Goal: Download file/media

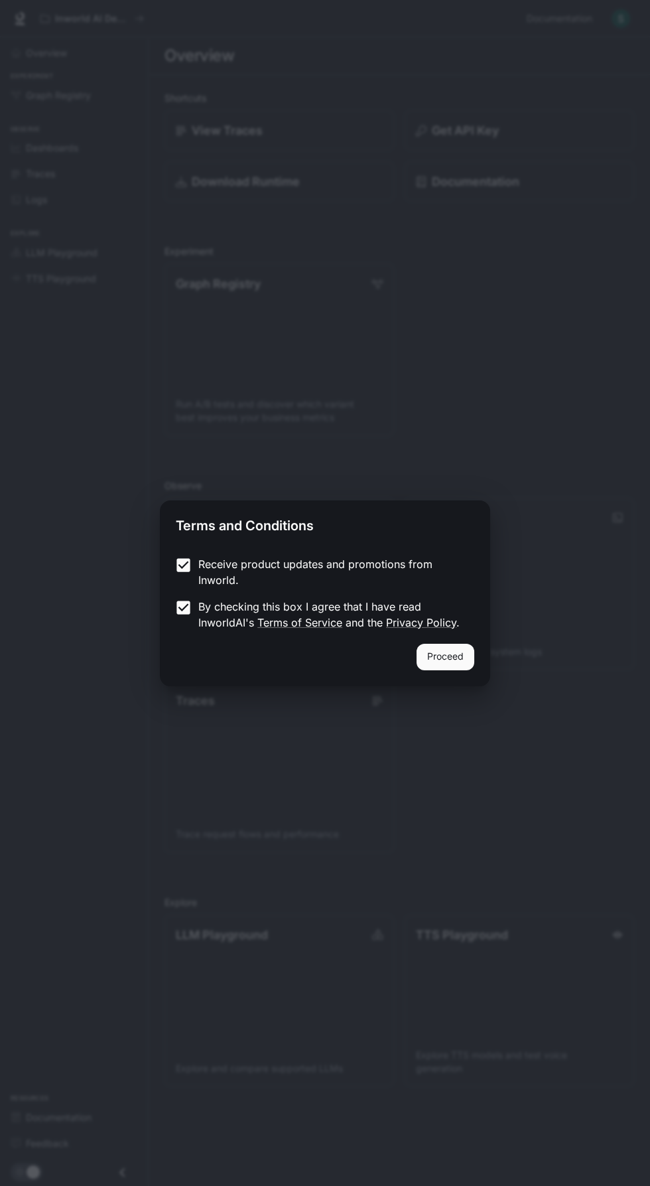
click at [463, 650] on button "Proceed" at bounding box center [446, 657] width 58 height 27
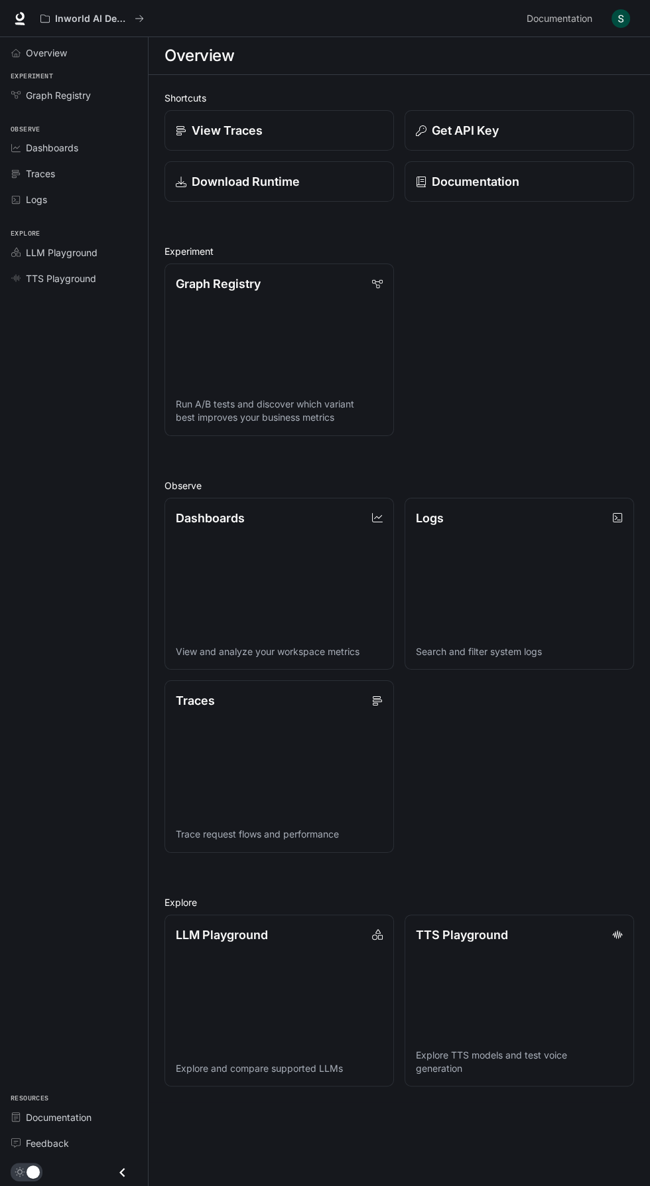
click at [621, 20] on img "button" at bounding box center [621, 18] width 19 height 19
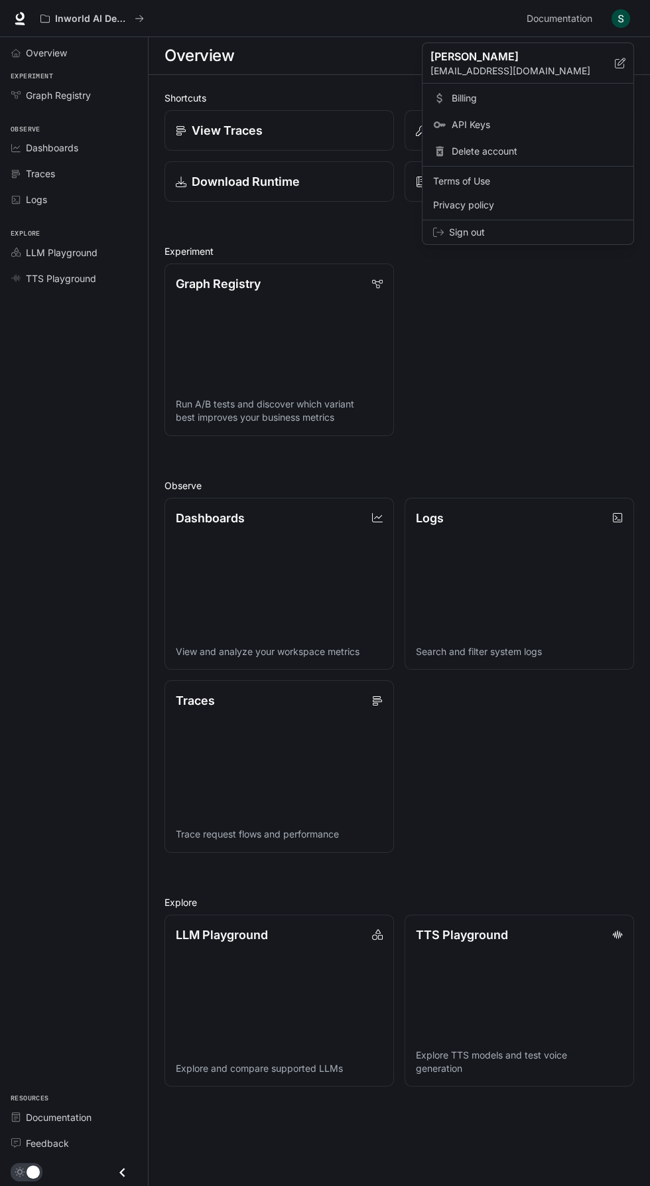
click at [24, 27] on div at bounding box center [325, 593] width 650 height 1186
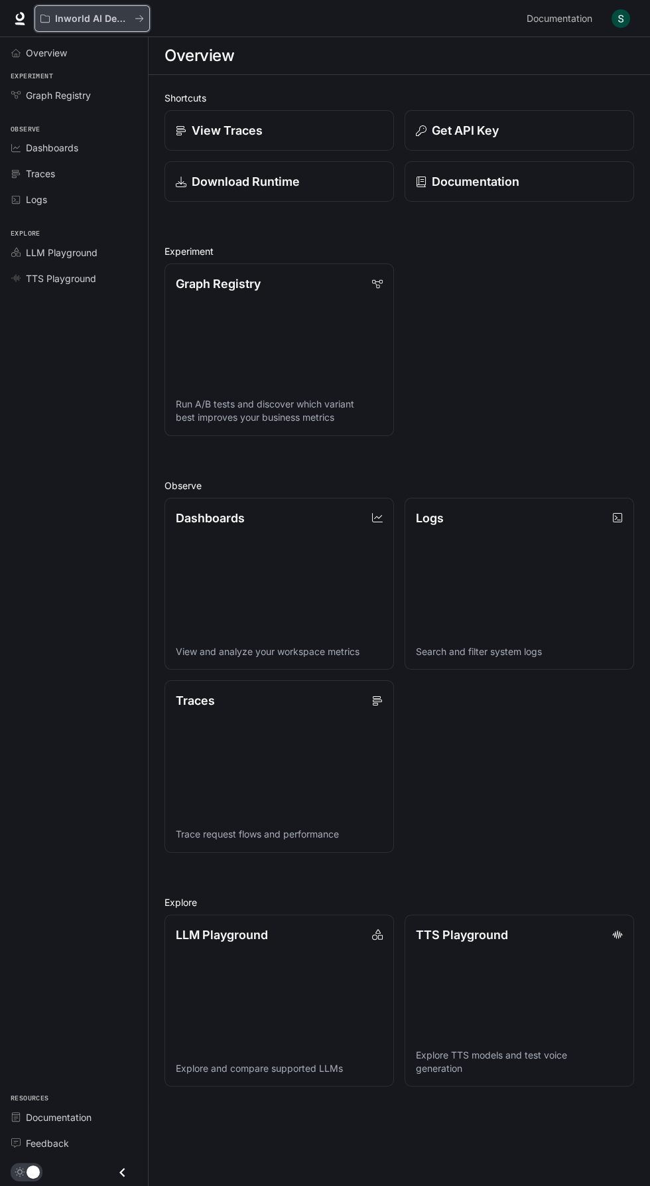
click at [139, 19] on icon "All workspaces" at bounding box center [139, 18] width 8 height 7
click at [214, 192] on link "Download Runtime" at bounding box center [279, 181] width 232 height 41
